Goal: Communication & Community: Share content

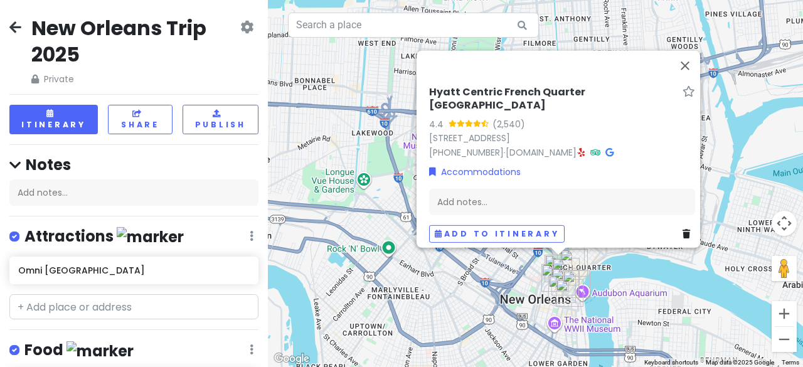
scroll to position [453, 0]
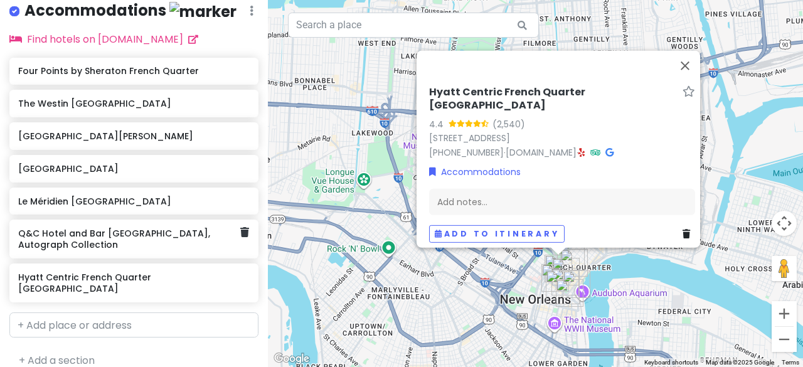
click at [235, 236] on div "Q&C Hotel and Bar [GEOGRAPHIC_DATA], Autograph Collection" at bounding box center [133, 239] width 249 height 39
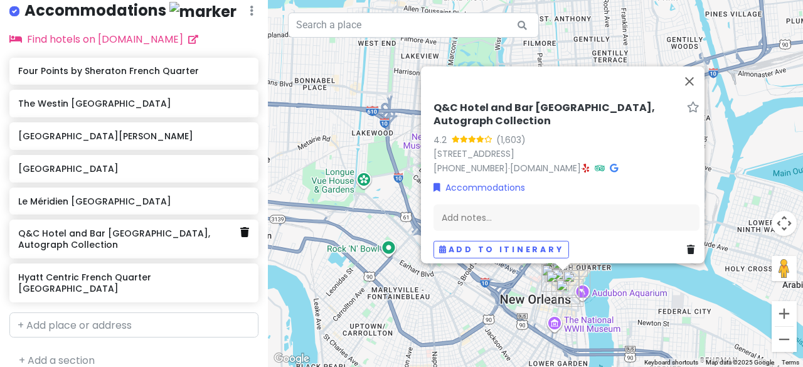
click at [240, 228] on icon at bounding box center [244, 232] width 9 height 10
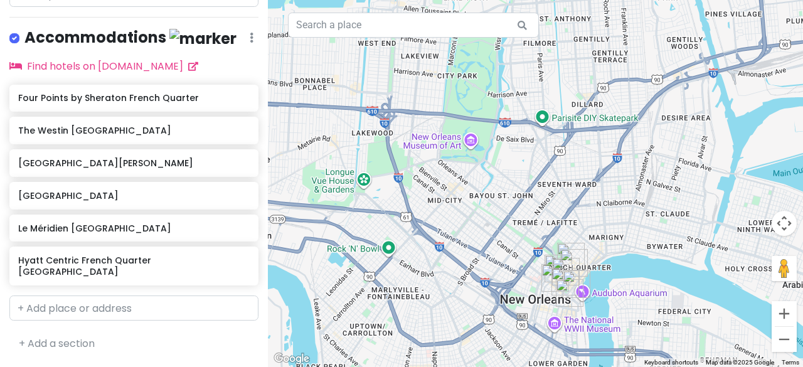
scroll to position [409, 0]
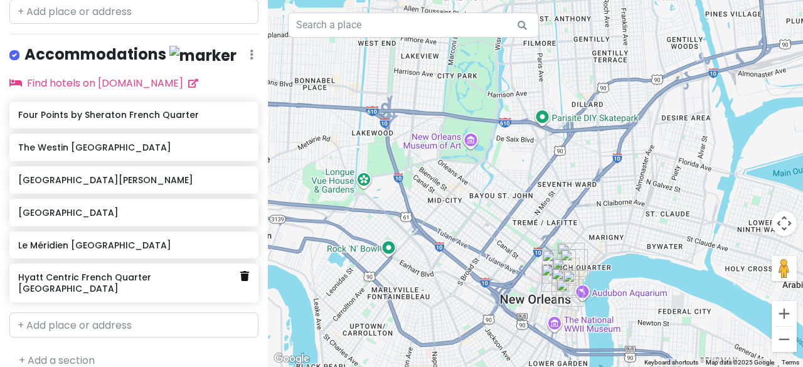
click at [240, 272] on icon at bounding box center [244, 276] width 9 height 10
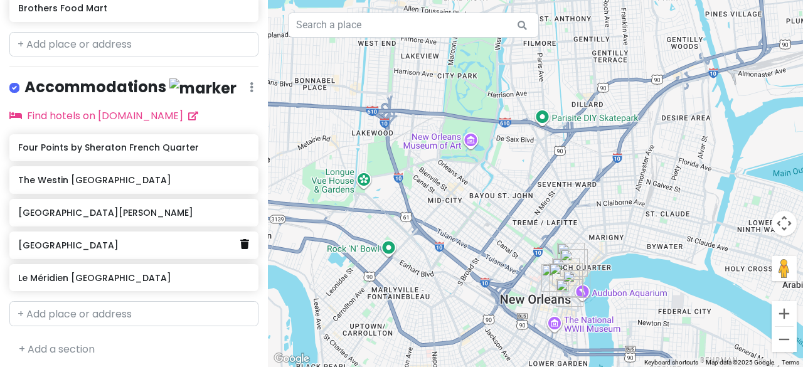
click at [240, 239] on icon at bounding box center [244, 244] width 9 height 10
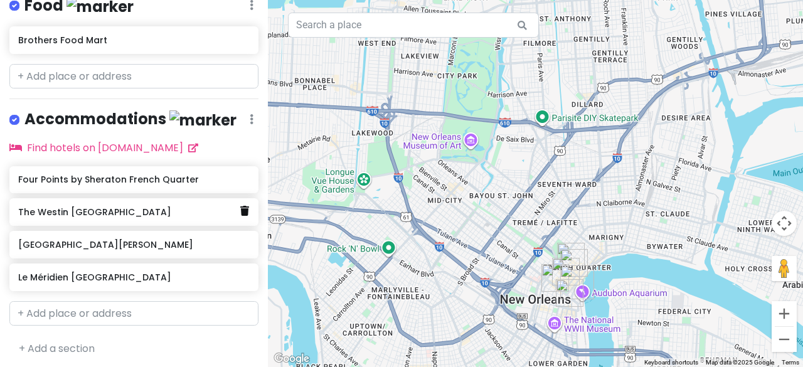
click at [240, 208] on icon at bounding box center [244, 211] width 9 height 10
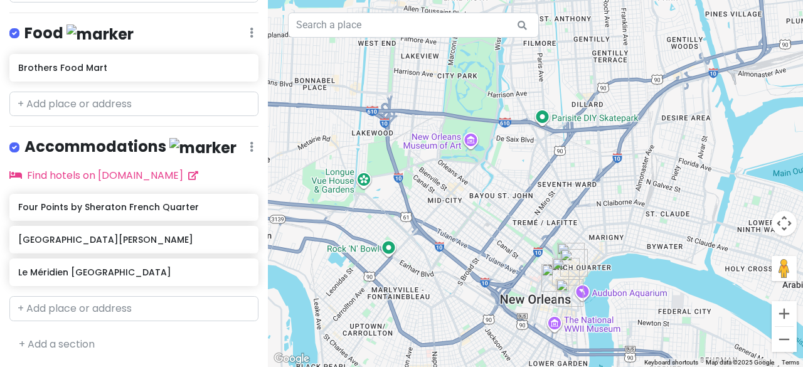
scroll to position [312, 0]
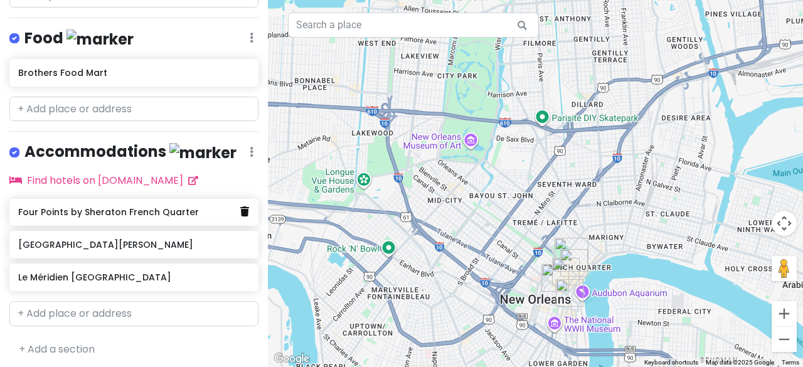
click at [240, 208] on icon at bounding box center [244, 211] width 9 height 10
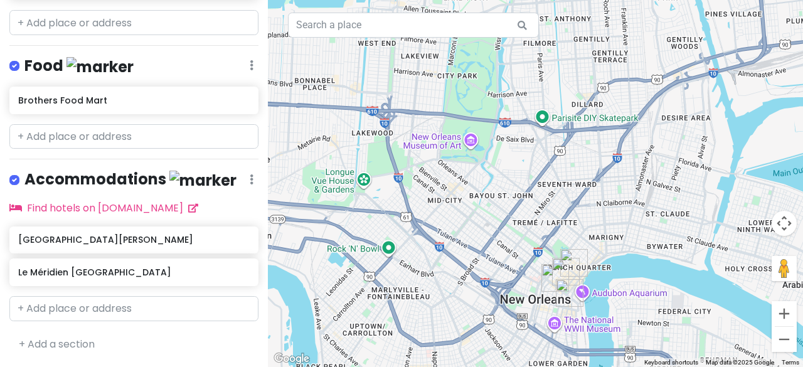
scroll to position [279, 0]
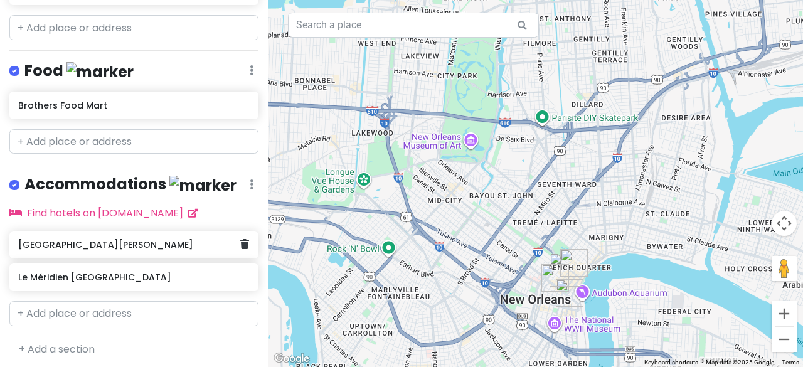
click at [240, 239] on icon at bounding box center [244, 244] width 9 height 10
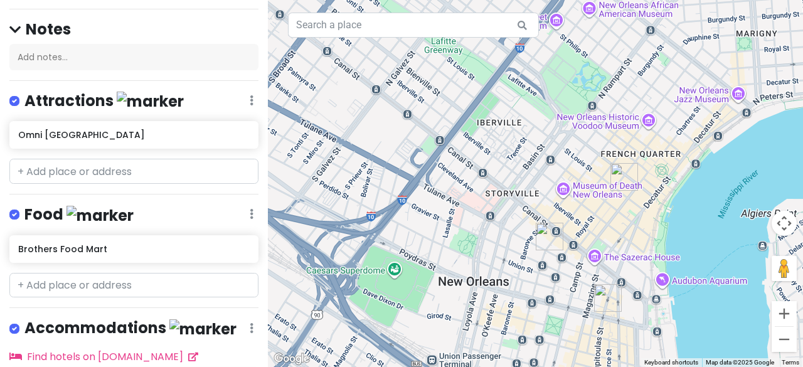
scroll to position [119, 0]
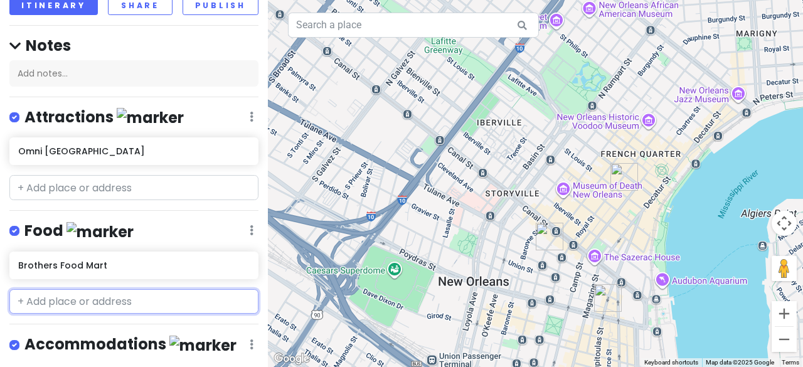
click at [84, 289] on input "text" at bounding box center [133, 301] width 249 height 25
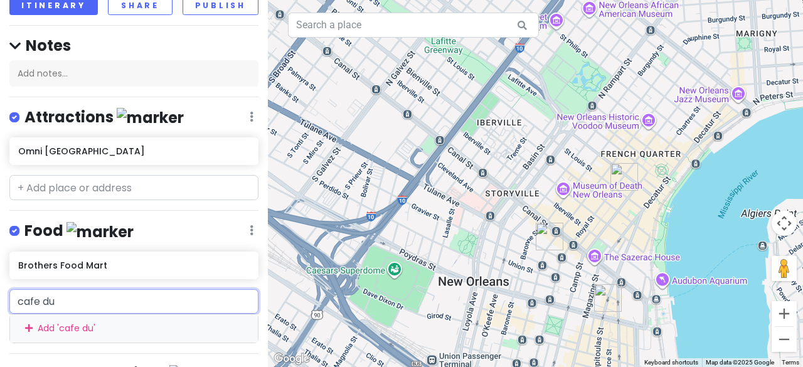
type input "cafe du"
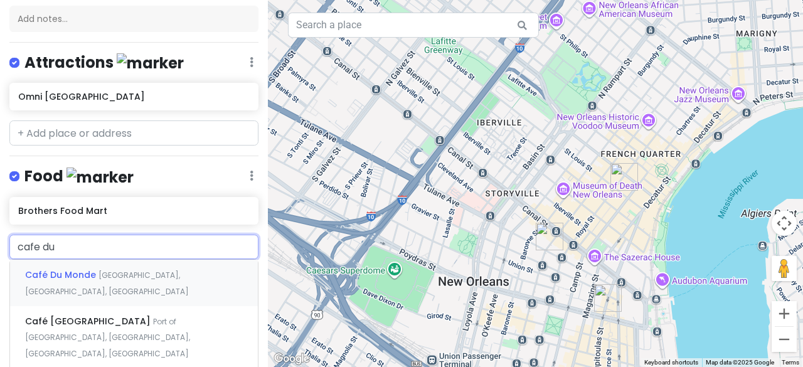
scroll to position [184, 0]
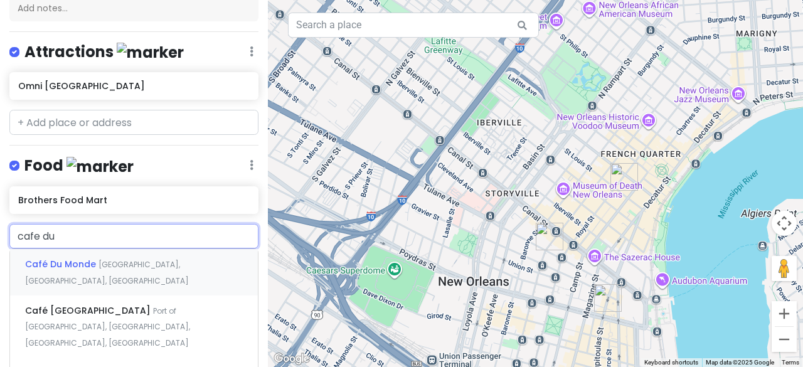
click at [123, 264] on span "[GEOGRAPHIC_DATA], [GEOGRAPHIC_DATA], [GEOGRAPHIC_DATA]" at bounding box center [107, 272] width 164 height 27
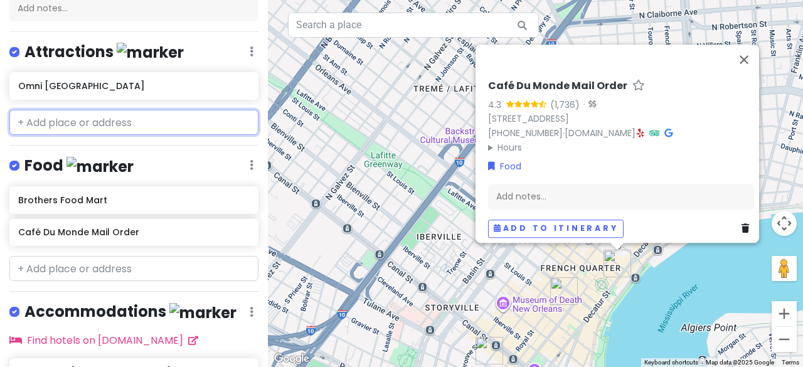
click at [68, 120] on input "text" at bounding box center [133, 122] width 249 height 25
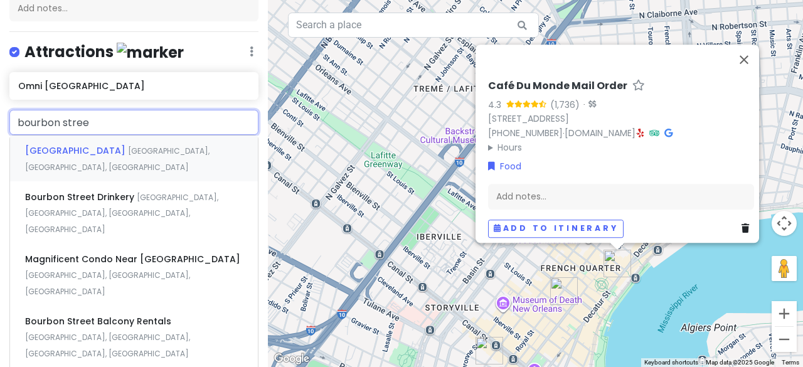
type input "[GEOGRAPHIC_DATA]"
click at [109, 152] on span "[GEOGRAPHIC_DATA], [GEOGRAPHIC_DATA], [GEOGRAPHIC_DATA]" at bounding box center [117, 159] width 184 height 27
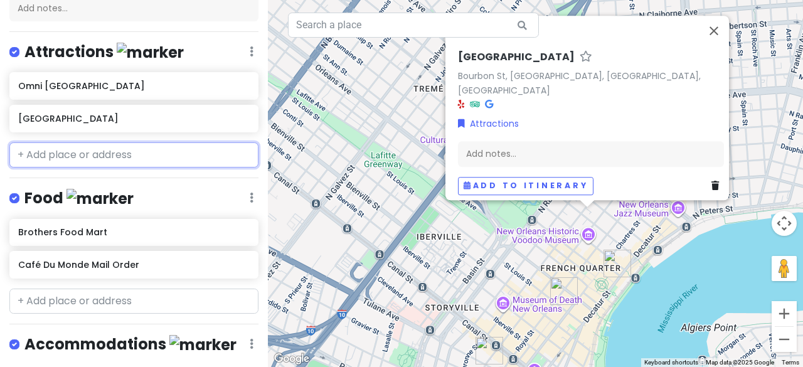
click at [120, 149] on input "text" at bounding box center [133, 154] width 249 height 25
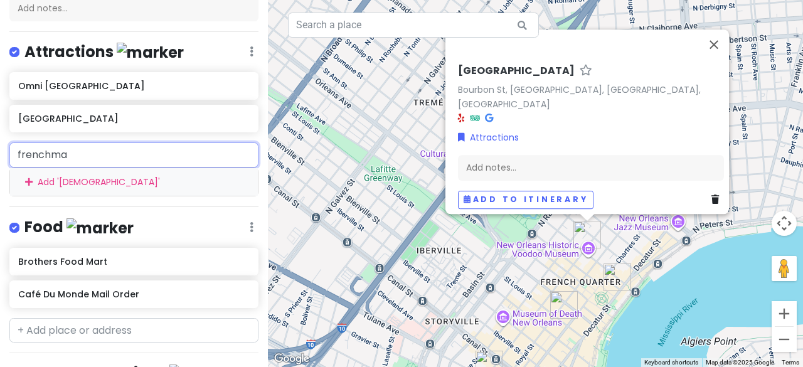
type input "[DEMOGRAPHIC_DATA]"
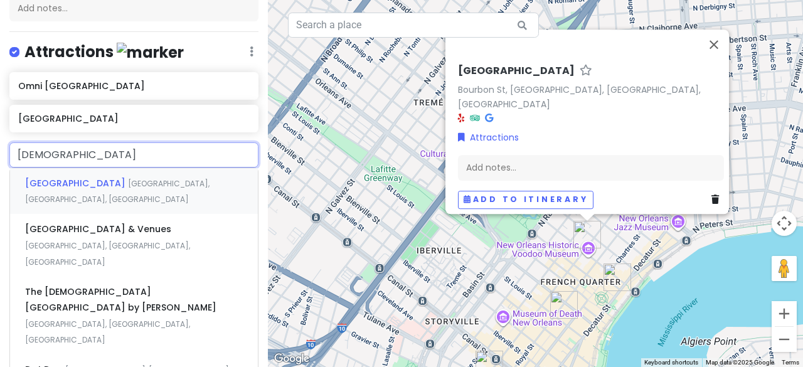
click at [132, 181] on span "[GEOGRAPHIC_DATA], [GEOGRAPHIC_DATA], [GEOGRAPHIC_DATA]" at bounding box center [117, 191] width 184 height 27
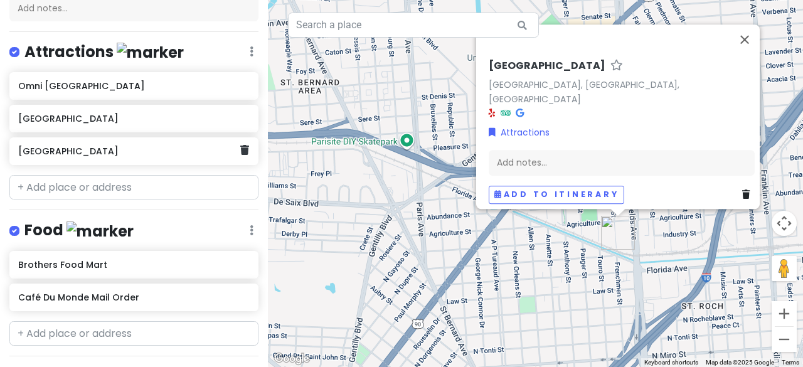
click at [125, 142] on div "[GEOGRAPHIC_DATA]" at bounding box center [129, 151] width 222 height 18
click at [240, 148] on div "[GEOGRAPHIC_DATA]" at bounding box center [133, 151] width 249 height 28
click at [240, 152] on link at bounding box center [244, 150] width 9 height 16
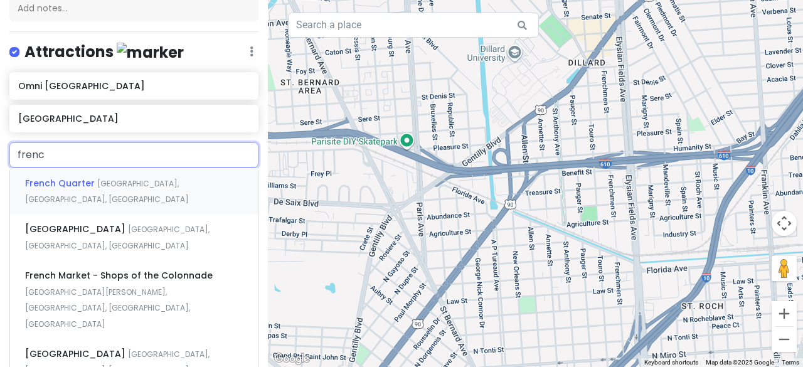
type input "french"
click at [159, 224] on span "[GEOGRAPHIC_DATA], [GEOGRAPHIC_DATA], [GEOGRAPHIC_DATA]" at bounding box center [117, 237] width 184 height 27
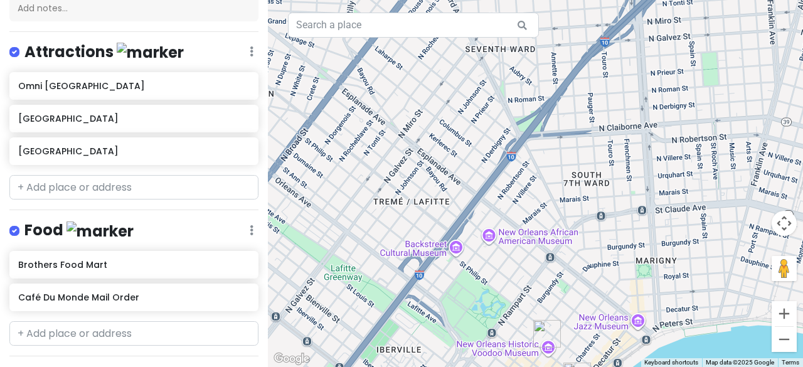
drag, startPoint x: 603, startPoint y: 307, endPoint x: 602, endPoint y: -40, distance: 346.9
click at [602, 0] on html "New Orleans Trip 2025 Private Change Dates Make a Copy Delete Trip Go Pro ⚡️ Gi…" at bounding box center [401, 183] width 803 height 367
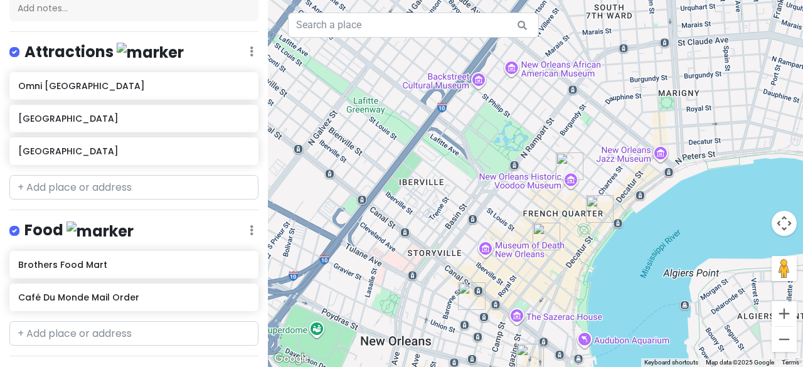
drag, startPoint x: 562, startPoint y: 288, endPoint x: 586, endPoint y: 125, distance: 164.2
click at [586, 125] on div "[GEOGRAPHIC_DATA], [GEOGRAPHIC_DATA], [GEOGRAPHIC_DATA] Attractions Add notes..…" at bounding box center [535, 183] width 535 height 367
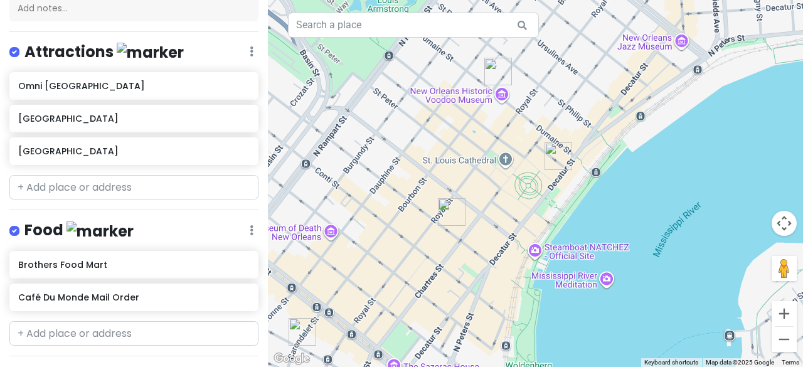
drag, startPoint x: 547, startPoint y: 272, endPoint x: 528, endPoint y: 124, distance: 149.2
click at [528, 124] on div "[GEOGRAPHIC_DATA], [GEOGRAPHIC_DATA], [GEOGRAPHIC_DATA] Attractions Add notes..…" at bounding box center [535, 183] width 535 height 367
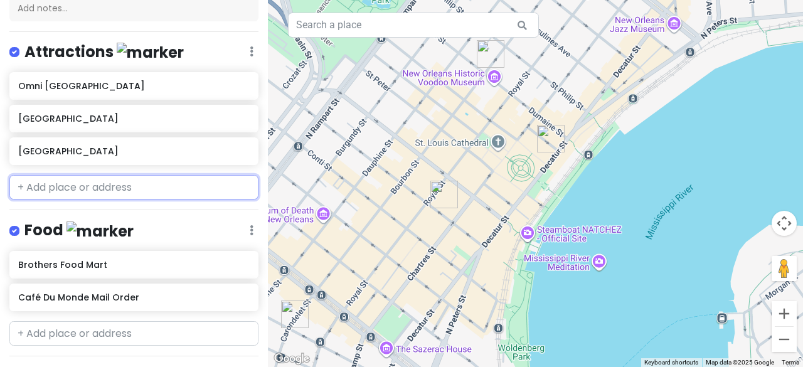
click at [95, 186] on input "text" at bounding box center [133, 187] width 249 height 25
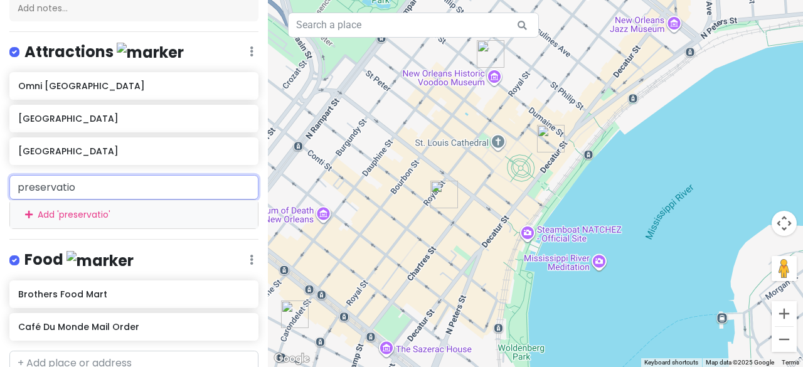
type input "preservation"
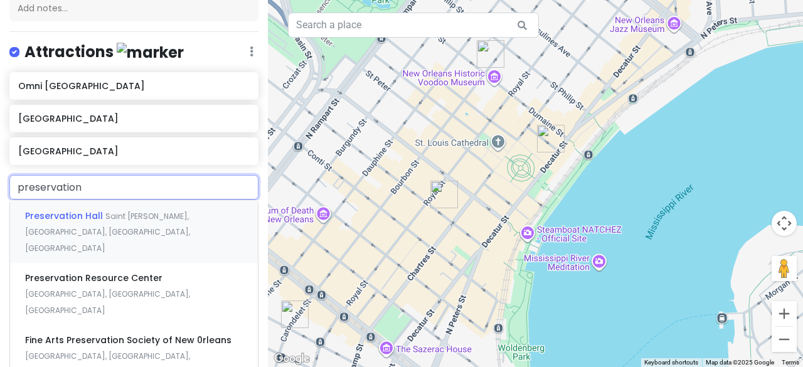
click at [117, 214] on span "Saint [PERSON_NAME], [GEOGRAPHIC_DATA], [GEOGRAPHIC_DATA], [GEOGRAPHIC_DATA]" at bounding box center [107, 232] width 165 height 43
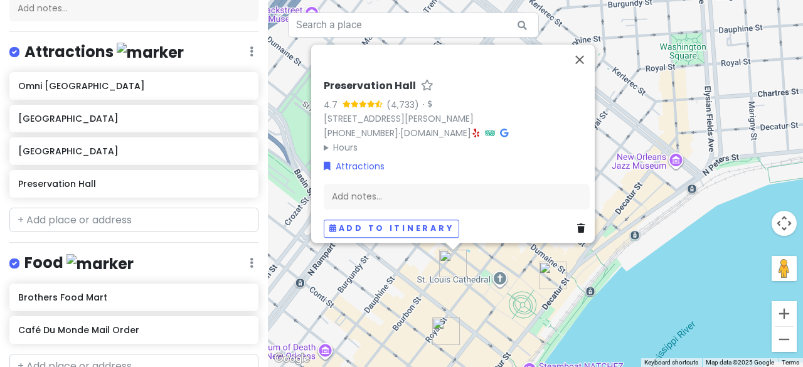
click at [669, 285] on div "Preservation Hall 4.7 (4,733) · [STREET_ADDRESS][PERSON_NAME] [PHONE_NUMBER] · …" at bounding box center [535, 183] width 535 height 367
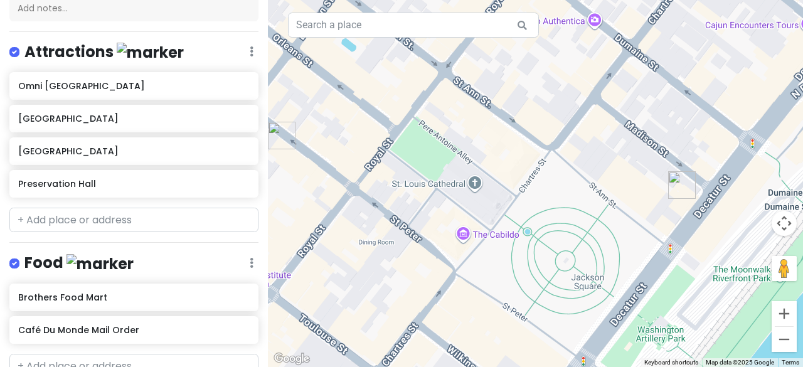
drag, startPoint x: 510, startPoint y: 258, endPoint x: 548, endPoint y: 119, distance: 145.0
click at [548, 119] on div at bounding box center [535, 183] width 535 height 367
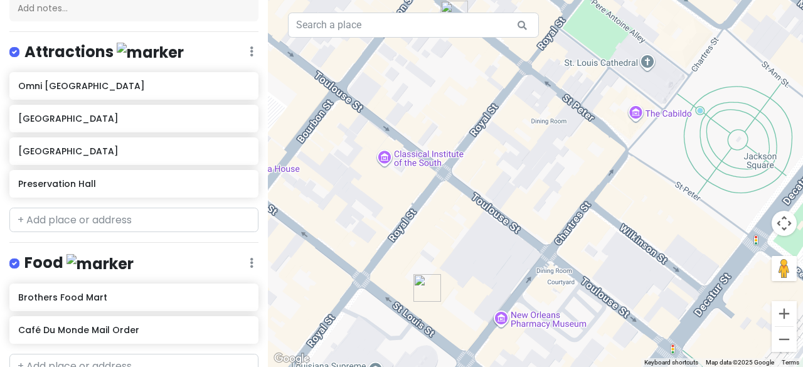
drag, startPoint x: 454, startPoint y: 215, endPoint x: 733, endPoint y: 154, distance: 285.2
click at [733, 154] on div at bounding box center [535, 183] width 535 height 367
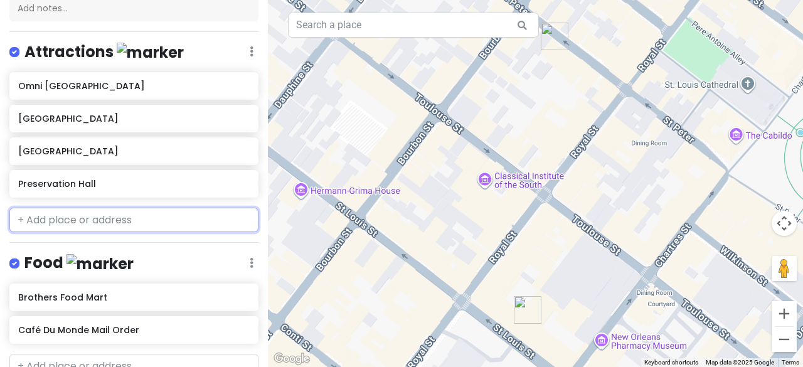
click at [111, 211] on input "text" at bounding box center [133, 220] width 249 height 25
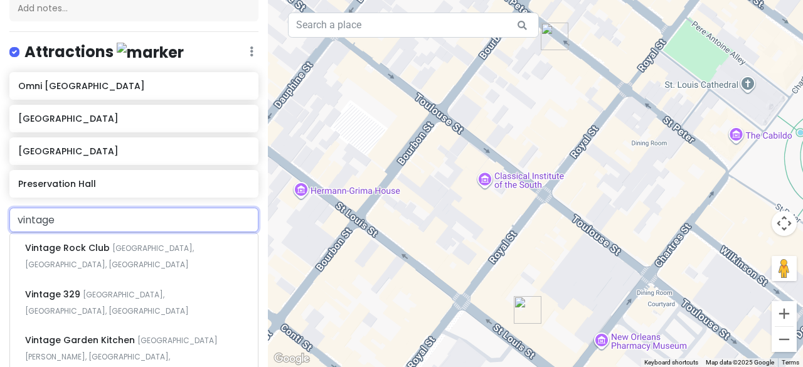
click at [111, 216] on input "vintage" at bounding box center [133, 220] width 249 height 25
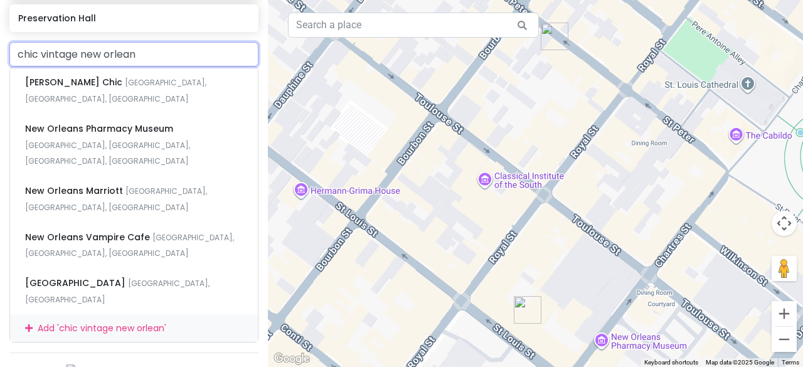
scroll to position [29, 0]
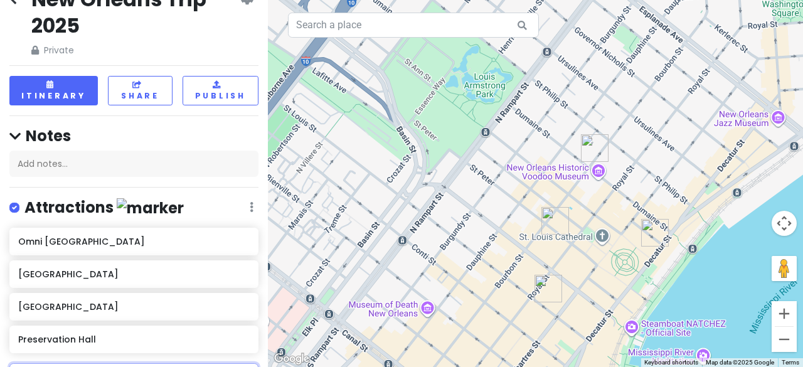
type input "chic vintage new orlean"
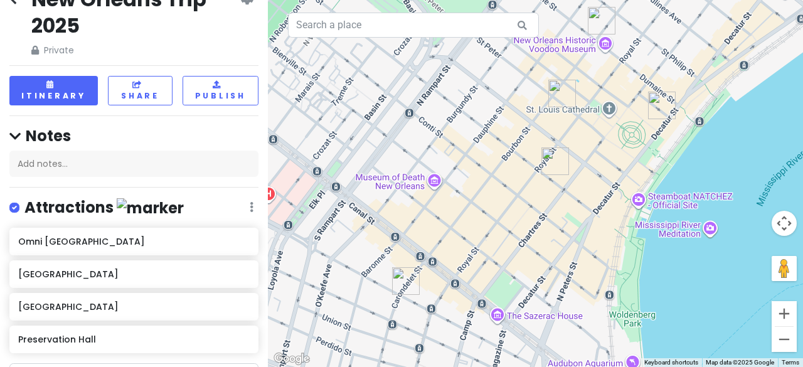
drag, startPoint x: 481, startPoint y: 297, endPoint x: 491, endPoint y: 163, distance: 134.0
click at [491, 163] on div at bounding box center [535, 183] width 535 height 367
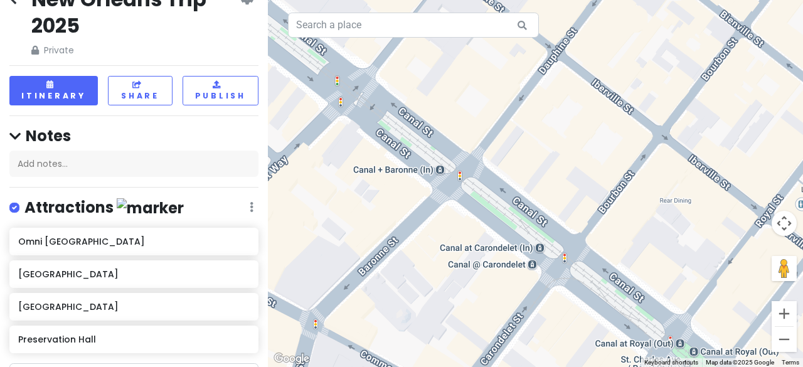
drag, startPoint x: 408, startPoint y: 213, endPoint x: 565, endPoint y: 184, distance: 158.8
click at [565, 184] on div at bounding box center [535, 183] width 535 height 367
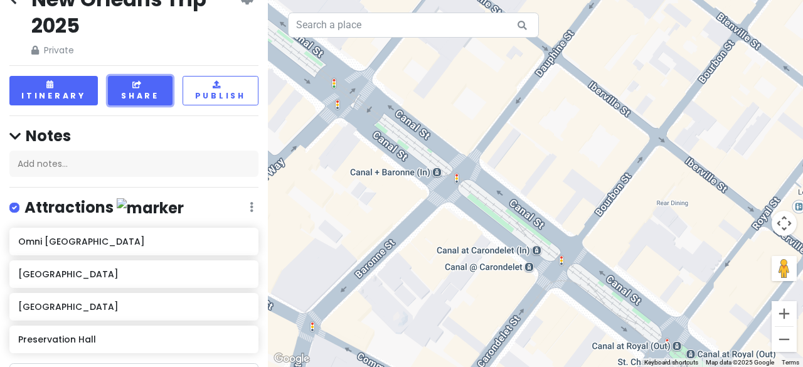
click at [132, 97] on button "Share" at bounding box center [140, 90] width 65 height 29
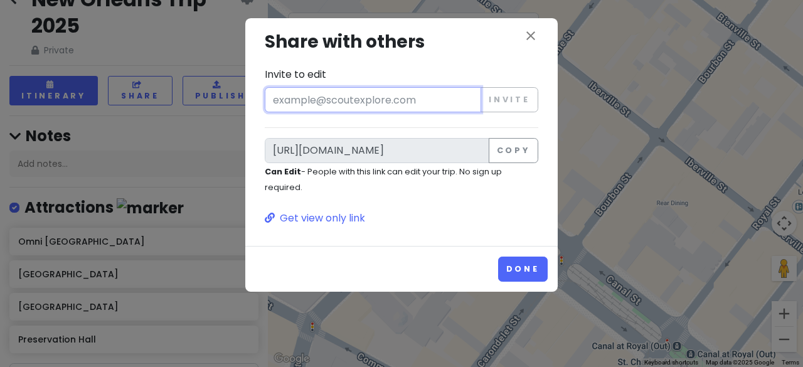
click at [331, 100] on input "Invite to edit" at bounding box center [373, 99] width 216 height 25
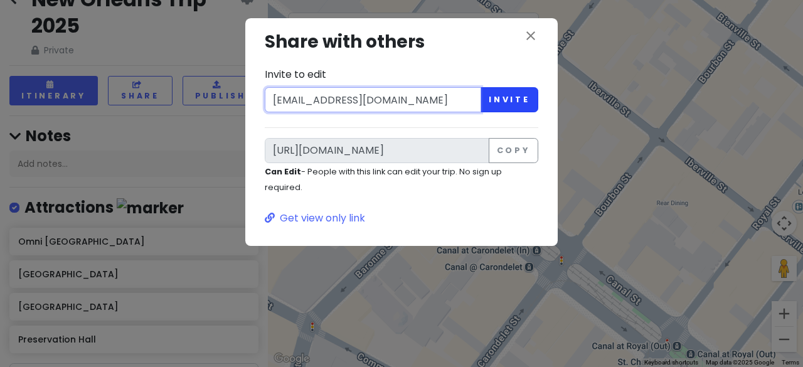
type input "[EMAIL_ADDRESS][DOMAIN_NAME]"
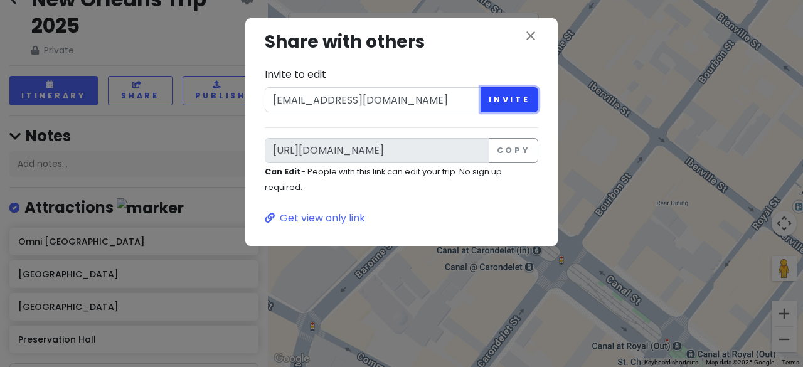
click at [514, 100] on button "Invite" at bounding box center [510, 99] width 58 height 25
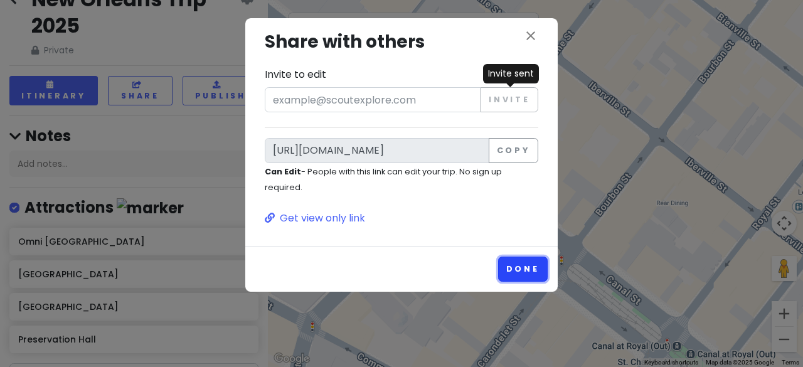
click at [520, 265] on button "Done" at bounding box center [523, 269] width 50 height 24
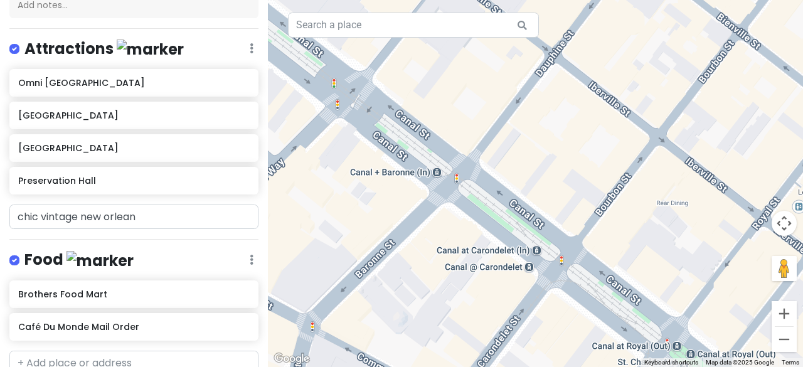
scroll to position [188, 0]
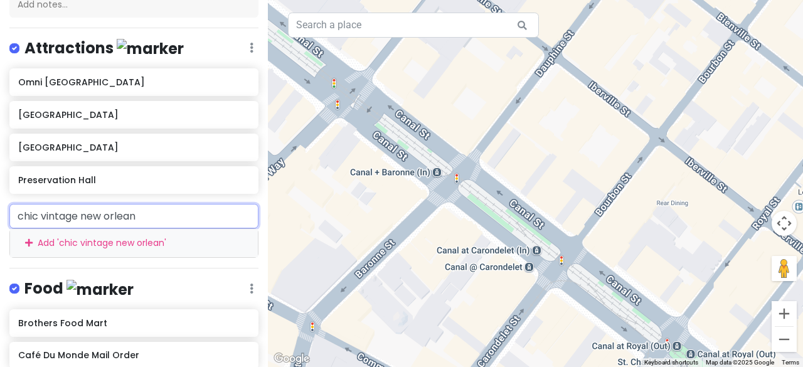
click at [103, 214] on input "chic vintage new orlean" at bounding box center [133, 216] width 249 height 25
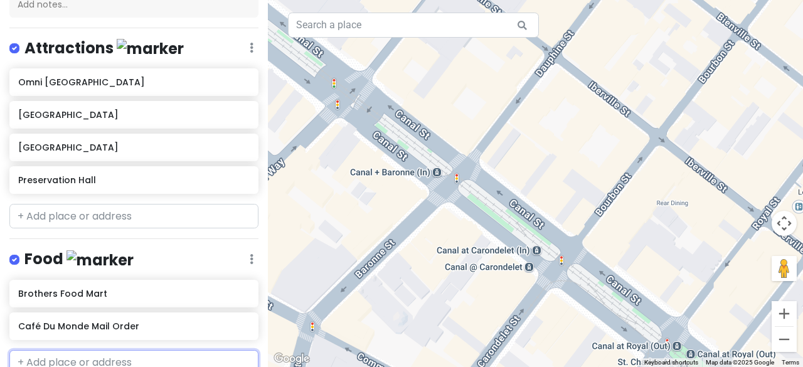
click at [104, 358] on input "text" at bounding box center [133, 362] width 249 height 25
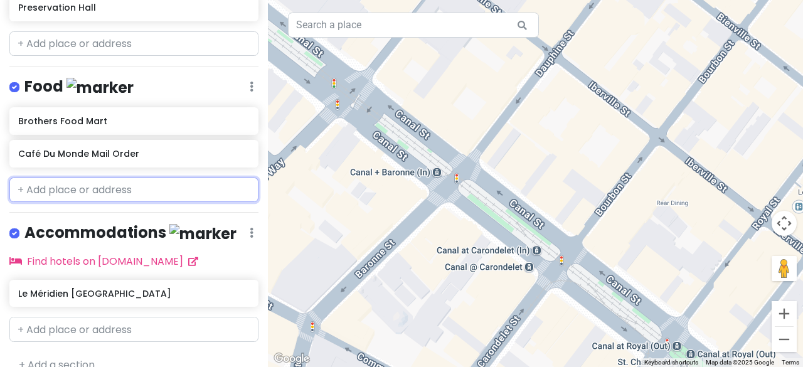
scroll to position [361, 0]
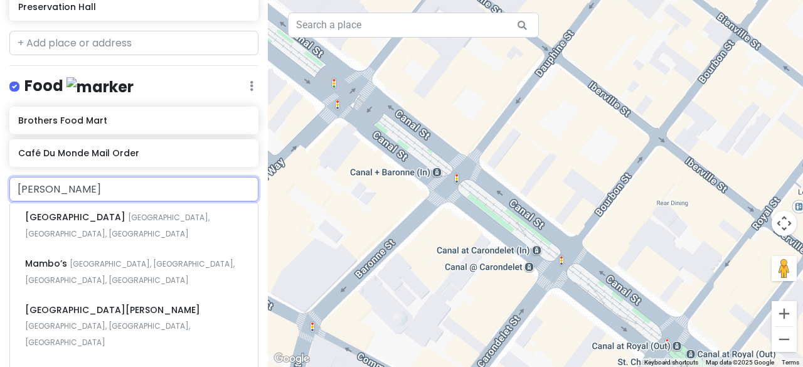
type input "magnol"
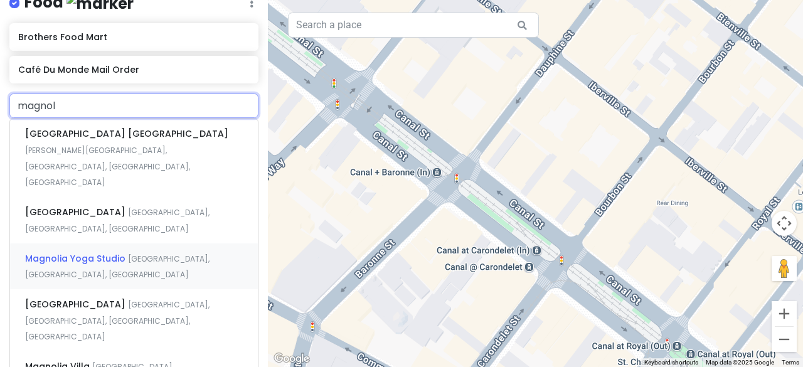
scroll to position [459, 0]
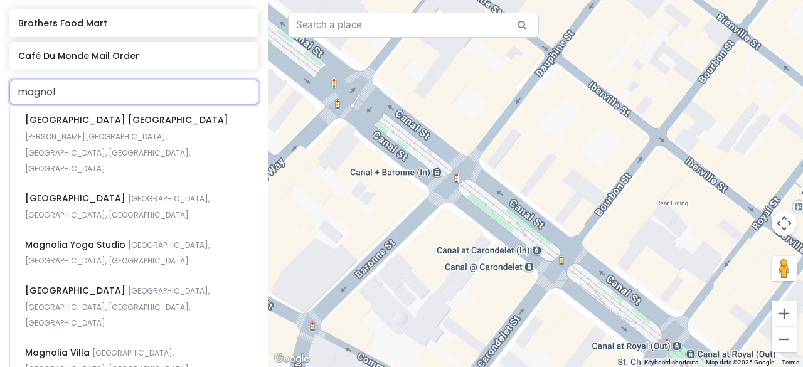
click at [109, 92] on input "magnol" at bounding box center [133, 92] width 249 height 25
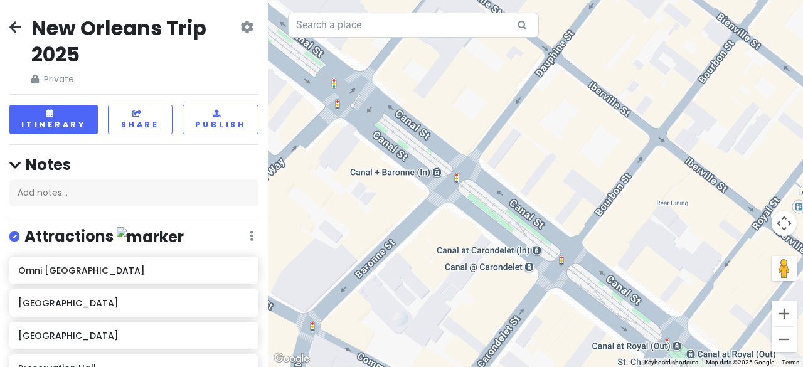
scroll to position [135, 0]
